Goal: Transaction & Acquisition: Download file/media

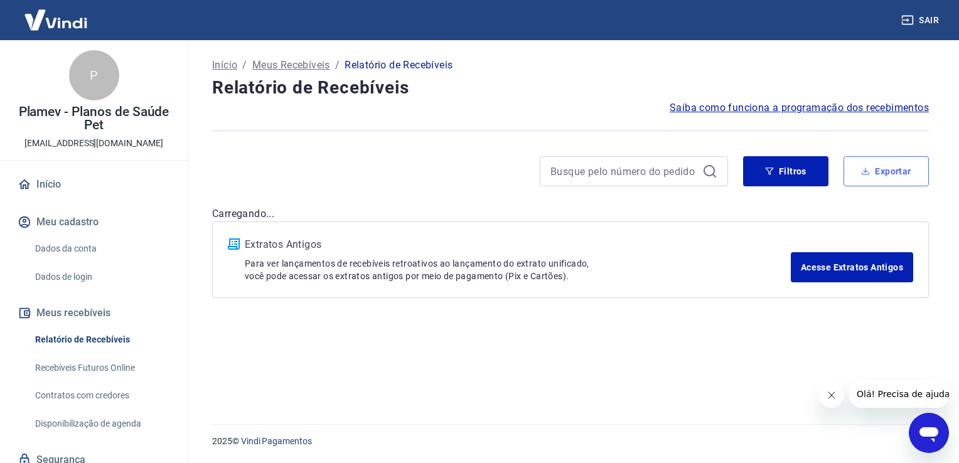
click at [872, 172] on button "Exportar" at bounding box center [885, 171] width 85 height 30
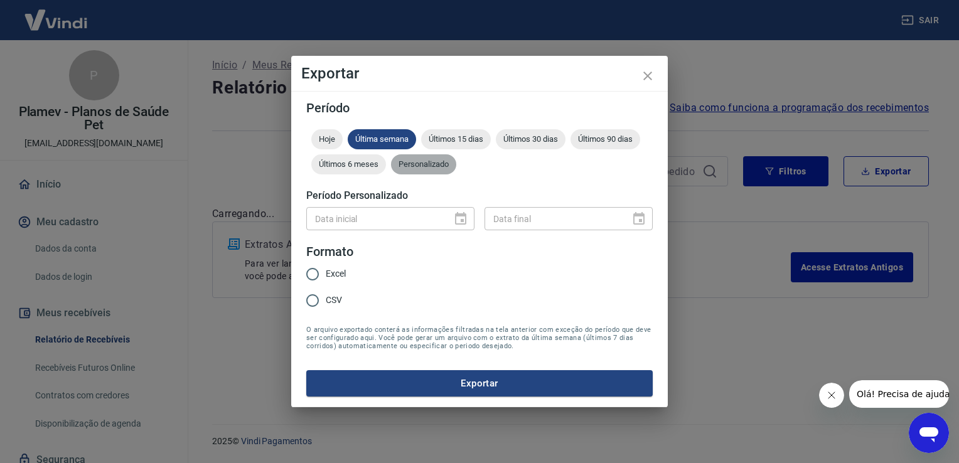
click at [447, 162] on span "Personalizado" at bounding box center [423, 163] width 65 height 9
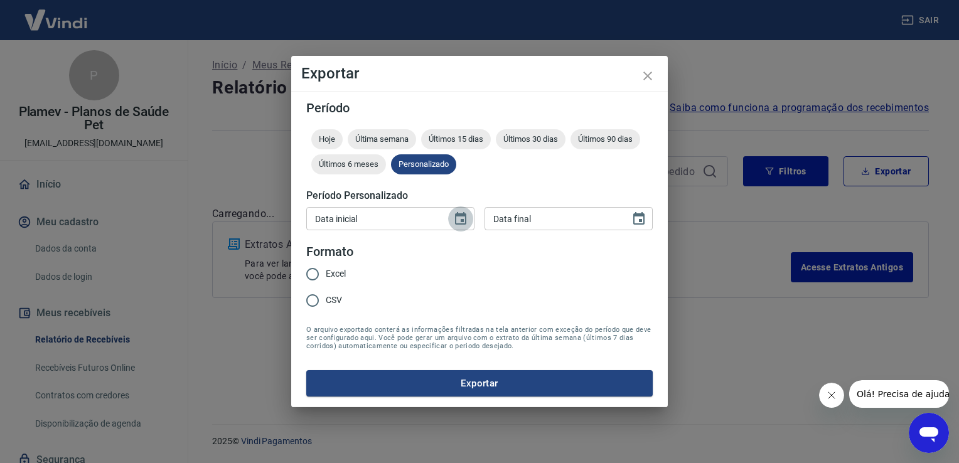
click at [457, 222] on icon "Choose date" at bounding box center [460, 218] width 15 height 15
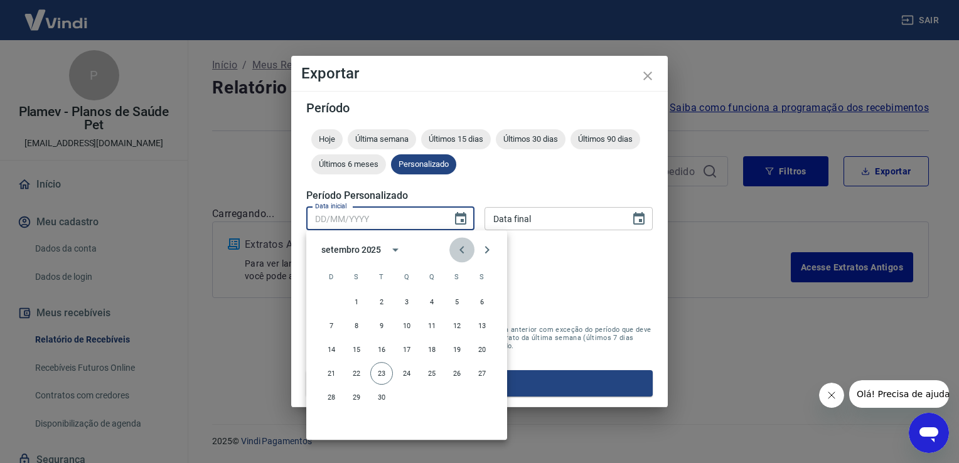
click at [459, 246] on icon "Previous month" at bounding box center [461, 249] width 15 height 15
click at [454, 348] on button "15" at bounding box center [456, 349] width 23 height 23
type input "[DATE]"
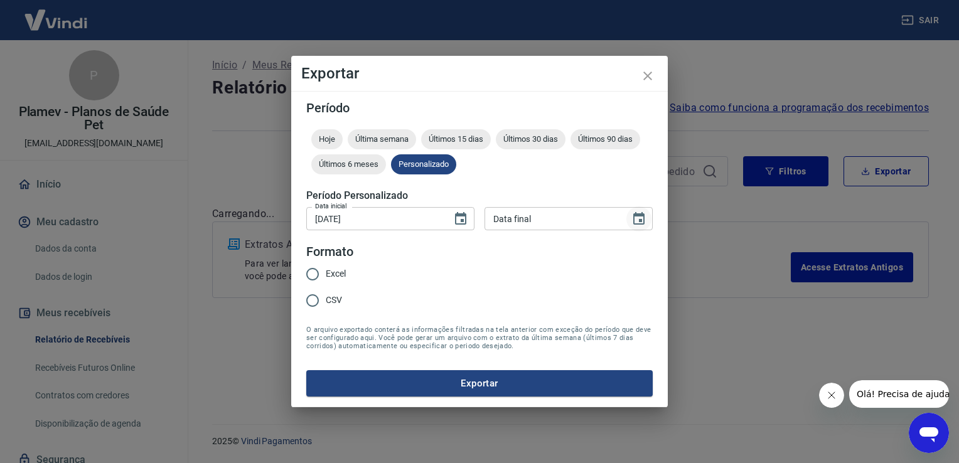
click at [638, 220] on icon "Choose date" at bounding box center [638, 218] width 15 height 15
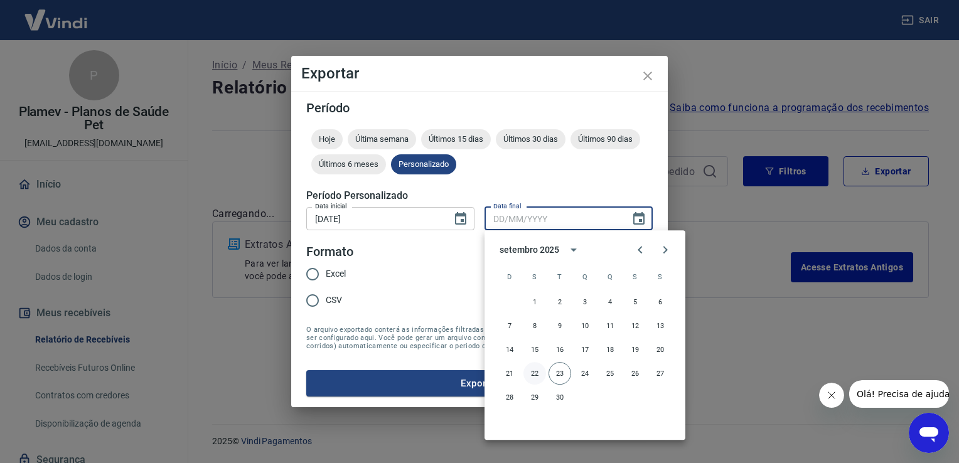
click at [533, 373] on button "22" at bounding box center [534, 373] width 23 height 23
type input "[DATE]"
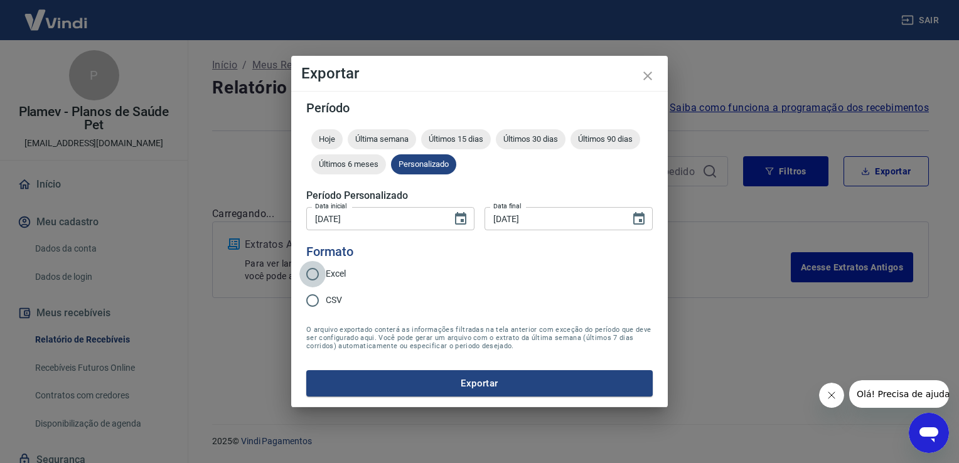
click at [306, 275] on input "Excel" at bounding box center [312, 274] width 26 height 26
radio input "true"
click at [481, 382] on button "Exportar" at bounding box center [479, 383] width 346 height 26
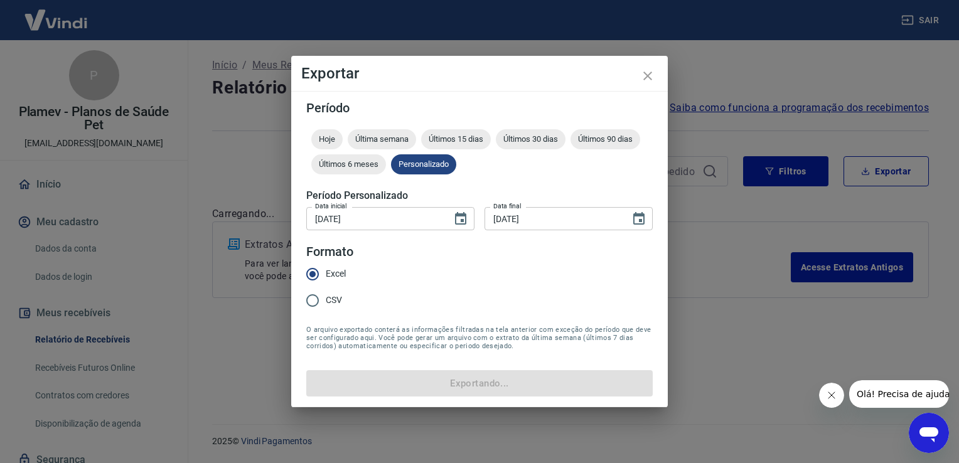
click at [838, 394] on button "Fechar mensagem da empresa" at bounding box center [830, 395] width 25 height 25
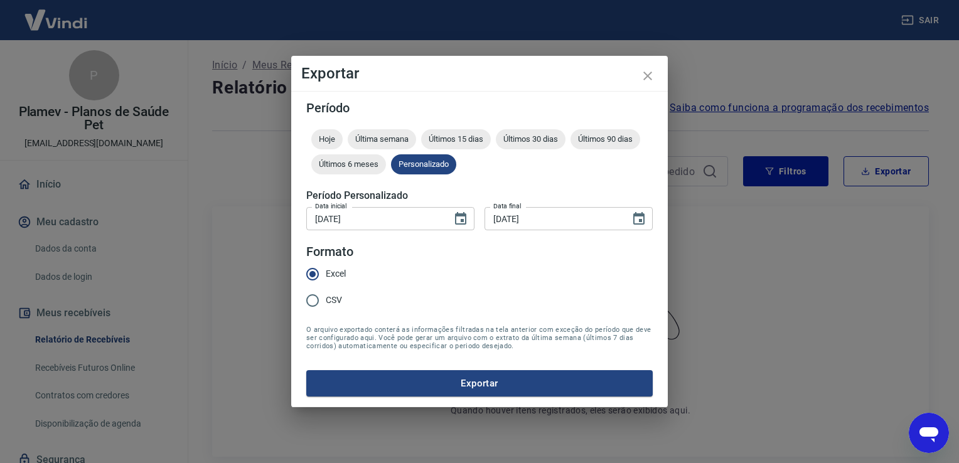
click at [403, 216] on input "[DATE]" at bounding box center [374, 218] width 137 height 23
type input "[DATE]"
click at [311, 301] on input "CSV" at bounding box center [312, 300] width 26 height 26
radio input "true"
click at [486, 378] on button "Exportar" at bounding box center [479, 383] width 346 height 26
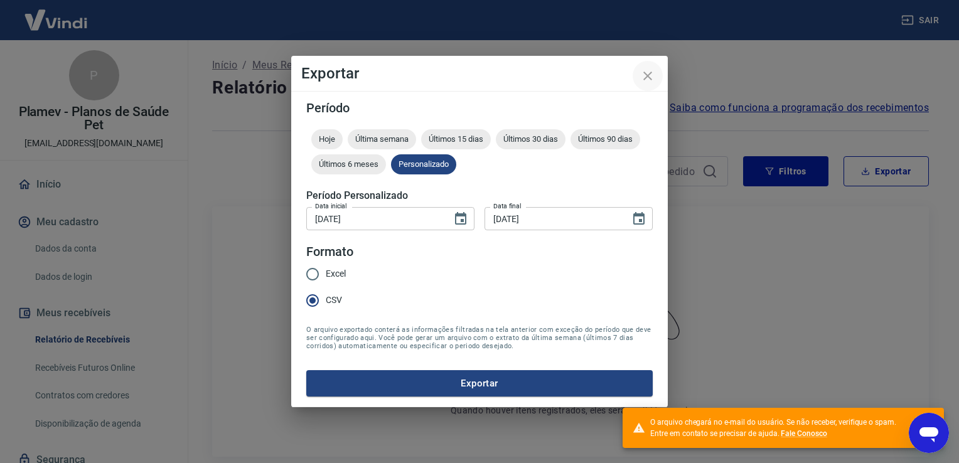
click at [651, 74] on icon "close" at bounding box center [647, 75] width 15 height 15
